Goal: Information Seeking & Learning: Compare options

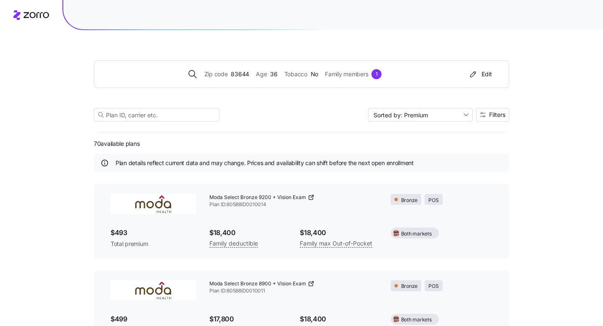
scroll to position [3656, 0]
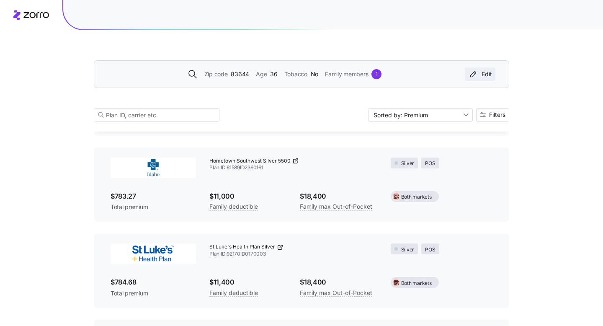
click at [485, 75] on div "Edit" at bounding box center [480, 74] width 24 height 8
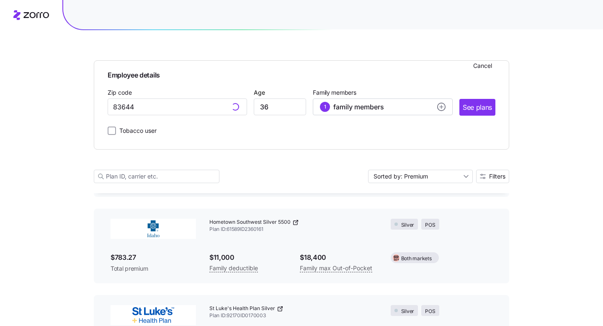
scroll to position [3718, 0]
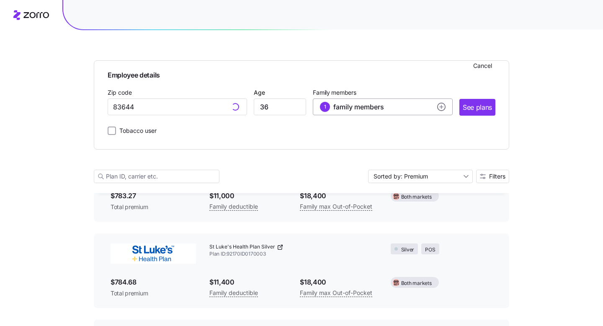
type input "[GEOGRAPHIC_DATA], [GEOGRAPHIC_DATA]"
click at [442, 106] on circle "add icon" at bounding box center [442, 107] width 8 height 8
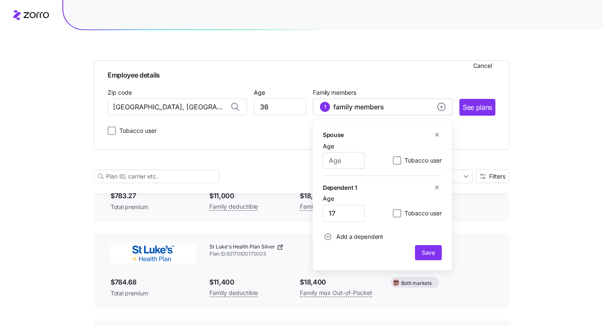
click at [437, 187] on icon "button" at bounding box center [437, 187] width 6 height 6
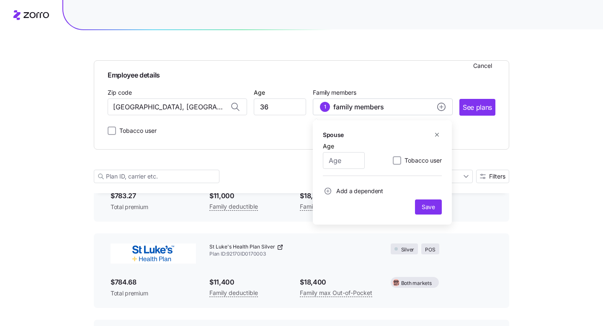
click at [436, 136] on icon "button" at bounding box center [437, 135] width 4 height 4
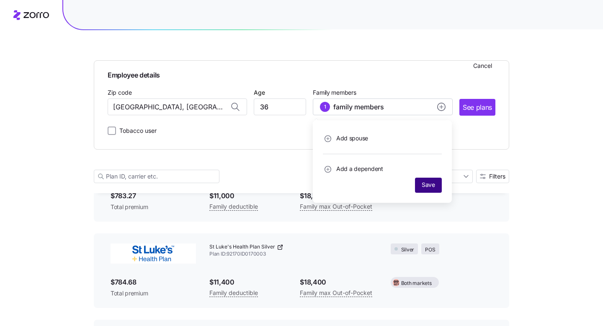
click at [424, 186] on span "Save" at bounding box center [428, 184] width 13 height 8
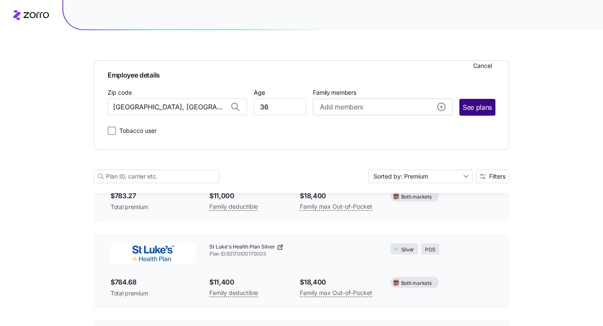
click at [482, 106] on span "See plans" at bounding box center [477, 107] width 29 height 10
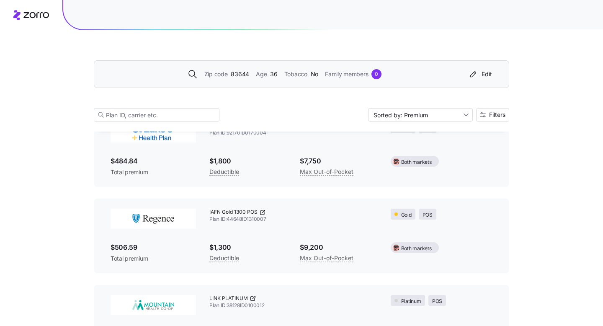
scroll to position [5890, 0]
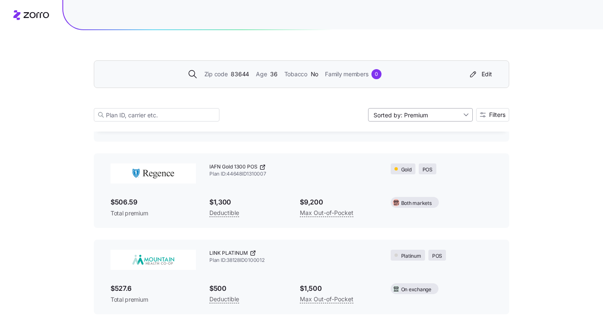
click at [458, 113] on input "Sorted by: Premium" at bounding box center [420, 114] width 105 height 13
click at [403, 149] on div "Deductible" at bounding box center [420, 147] width 98 height 13
type input "Sorted by: Deductible"
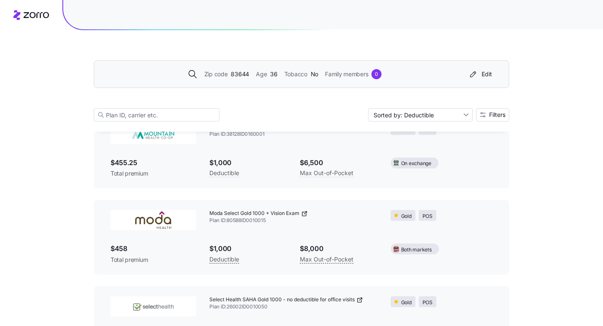
scroll to position [304, 0]
